Goal: Check status: Check status

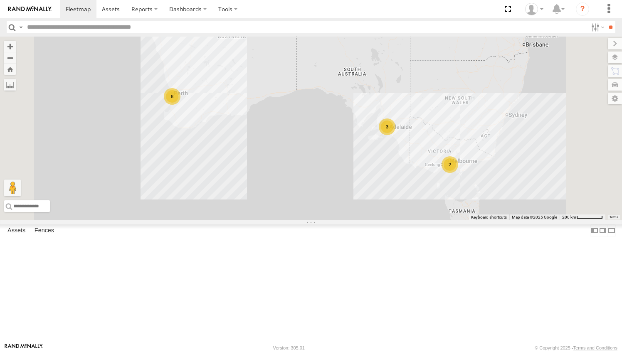
click at [0, 0] on div "[PERSON_NAME] (new)Tech 1IJX358" at bounding box center [0, 0] width 0 height 0
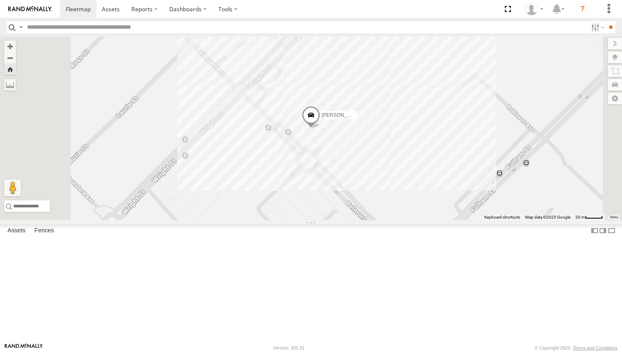
click at [0, 0] on span at bounding box center [0, 0] width 0 height 0
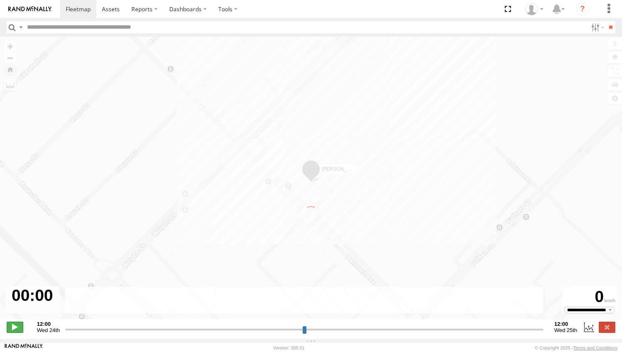
click at [10, 332] on span at bounding box center [15, 327] width 17 height 11
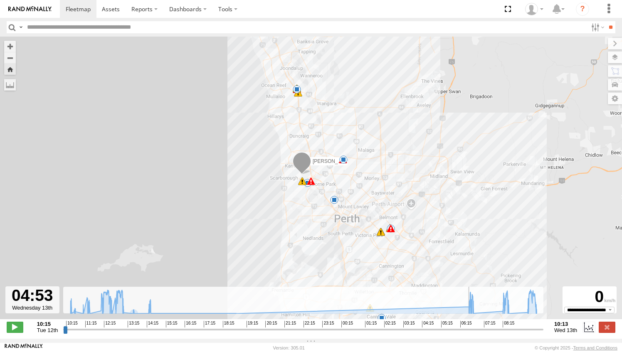
drag, startPoint x: 106, startPoint y: 333, endPoint x: 445, endPoint y: 329, distance: 338.3
click at [445, 329] on input "range" at bounding box center [303, 329] width 480 height 8
drag, startPoint x: 446, startPoint y: 334, endPoint x: 512, endPoint y: 334, distance: 65.7
click at [512, 333] on input "range" at bounding box center [303, 329] width 480 height 8
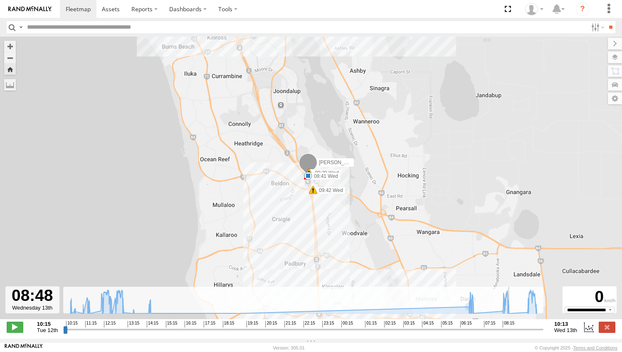
drag, startPoint x: 316, startPoint y: 170, endPoint x: 298, endPoint y: 110, distance: 62.2
click at [298, 110] on div "[PERSON_NAME] (new)Tech 1IJX358 11:22 Tue 12:30 Tue 12:40 Tue 06:53 Wed 08:41 W…" at bounding box center [311, 182] width 622 height 291
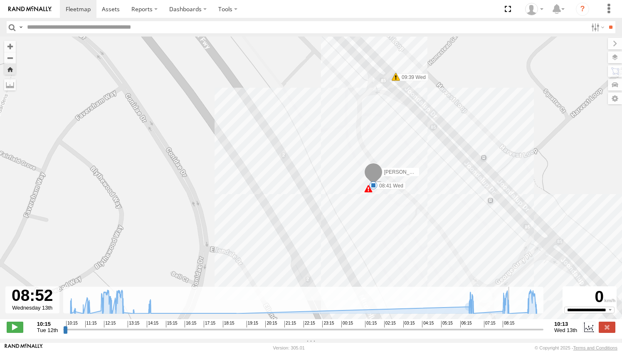
click at [385, 229] on div "[PERSON_NAME] (new)Tech 1IJX358 11:22 Tue 12:30 Tue 12:40 Tue 06:53 Wed 08:41 W…" at bounding box center [311, 182] width 622 height 291
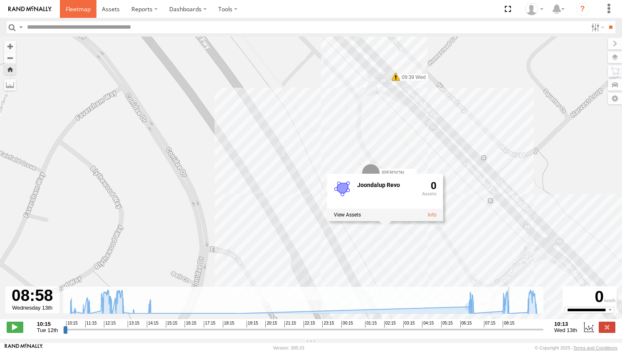
click at [75, 13] on link at bounding box center [78, 9] width 37 height 18
type input "**********"
